Goal: Transaction & Acquisition: Purchase product/service

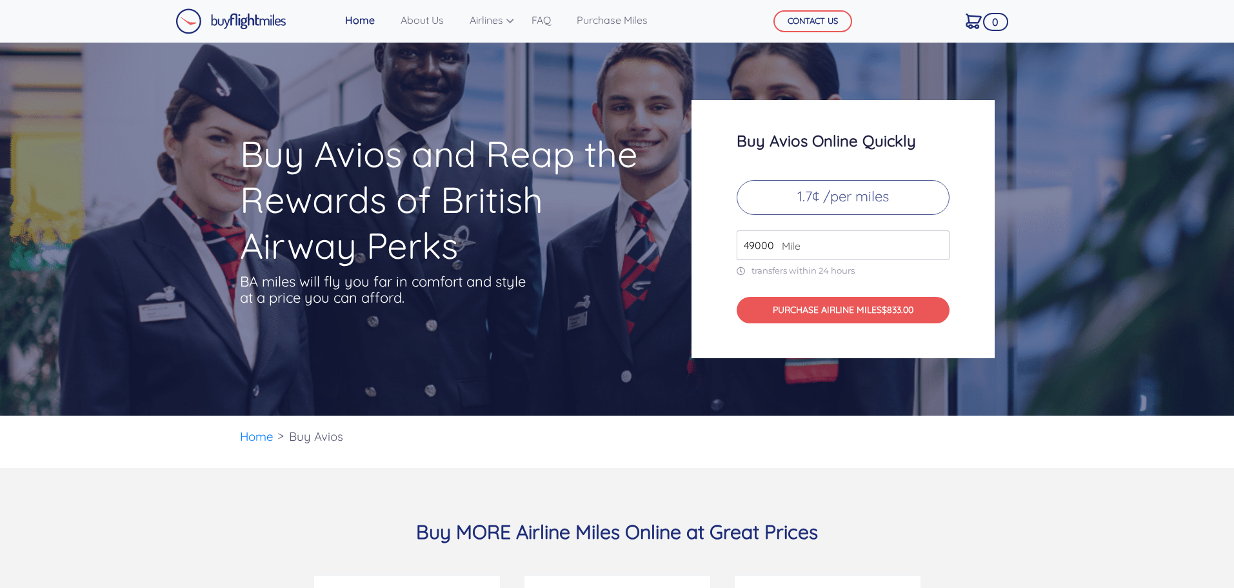
click at [889, 242] on input "49000" at bounding box center [843, 245] width 213 height 30
click at [938, 239] on input "50000" at bounding box center [843, 245] width 213 height 30
click at [938, 239] on input "51000" at bounding box center [843, 245] width 213 height 30
click at [938, 239] on input "52000" at bounding box center [843, 245] width 213 height 30
click at [938, 239] on input "53000" at bounding box center [843, 245] width 213 height 30
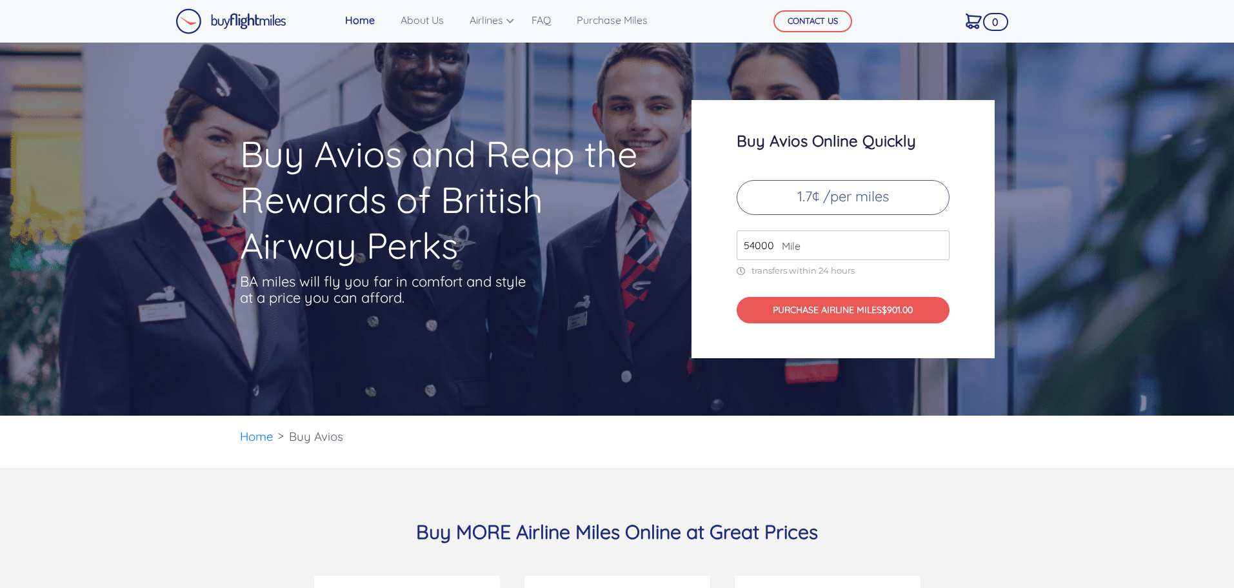
click at [938, 239] on input "54000" at bounding box center [843, 245] width 213 height 30
click at [938, 239] on input "55000" at bounding box center [843, 245] width 213 height 30
click at [938, 239] on input "56000" at bounding box center [843, 245] width 213 height 30
click at [938, 239] on input "57000" at bounding box center [843, 245] width 213 height 30
click at [938, 239] on input "58000" at bounding box center [843, 245] width 213 height 30
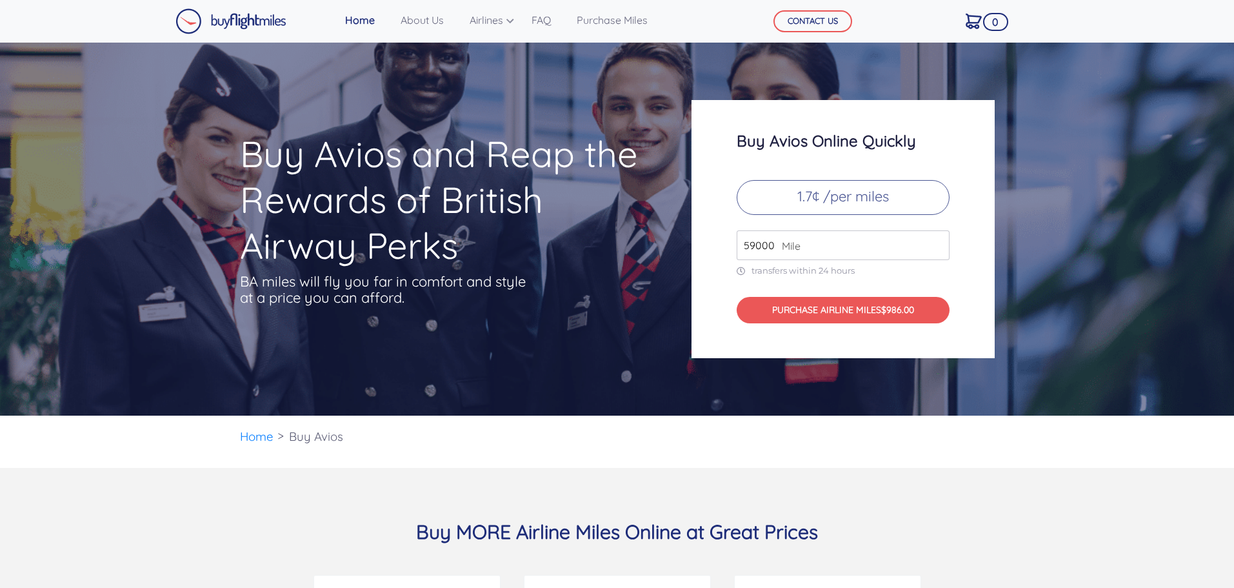
click at [938, 239] on input "59000" at bounding box center [843, 245] width 213 height 30
type input "60000"
click at [938, 239] on input "60000" at bounding box center [843, 245] width 213 height 30
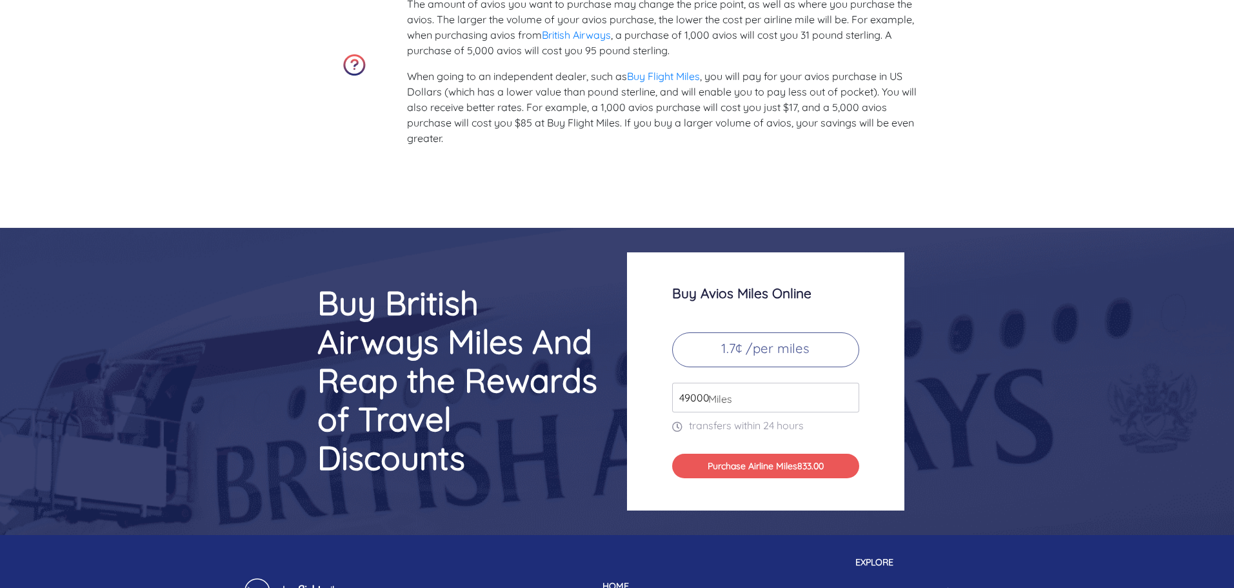
scroll to position [5612, 0]
